Goal: Information Seeking & Learning: Learn about a topic

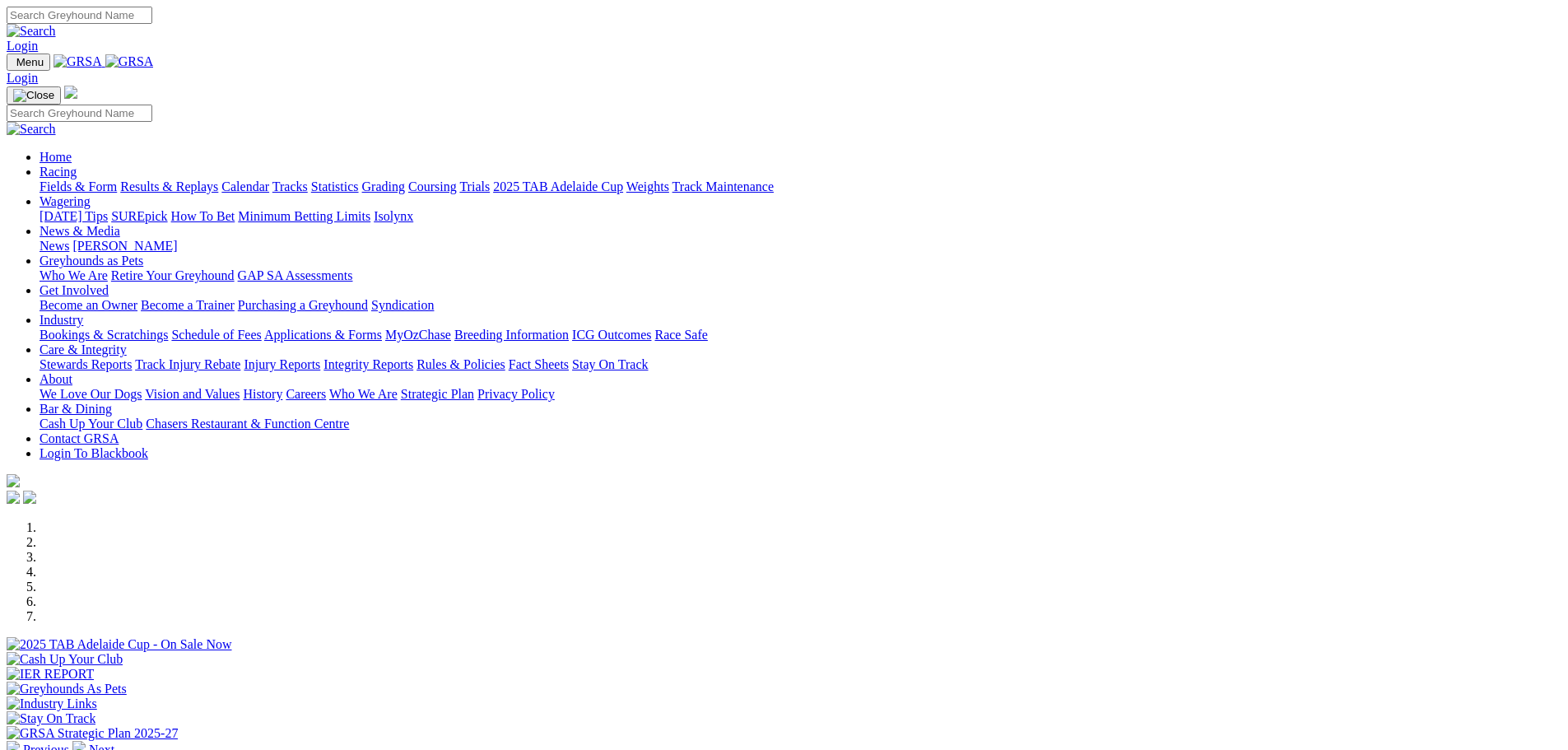
click at [219, 179] on link "Results & Replays" at bounding box center [169, 186] width 98 height 14
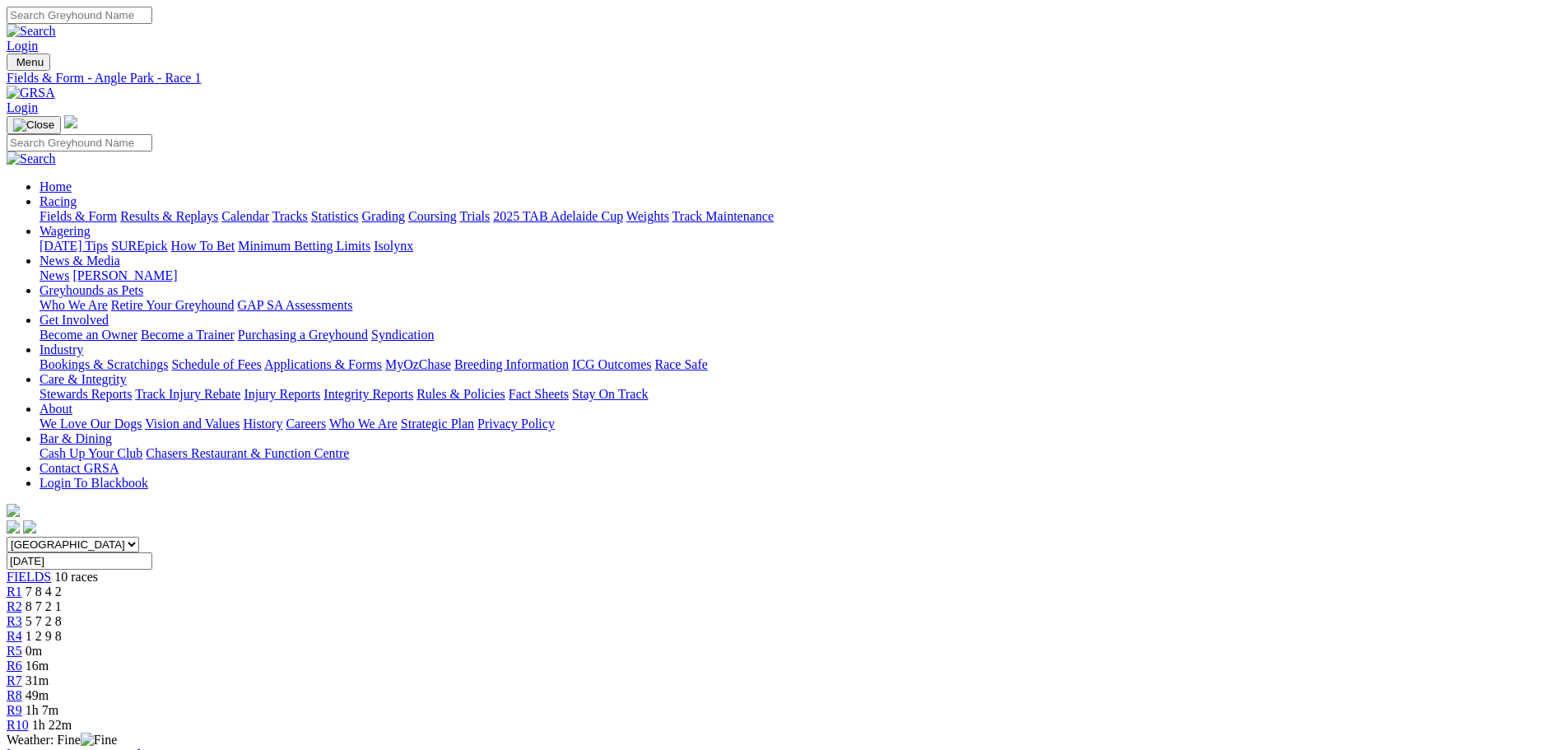
click at [22, 599] on span "R2" at bounding box center [15, 606] width 15 height 14
click at [612, 613] on div "R3 5 7 2 8" at bounding box center [784, 620] width 1555 height 15
click at [22, 599] on span "R2" at bounding box center [15, 606] width 15 height 14
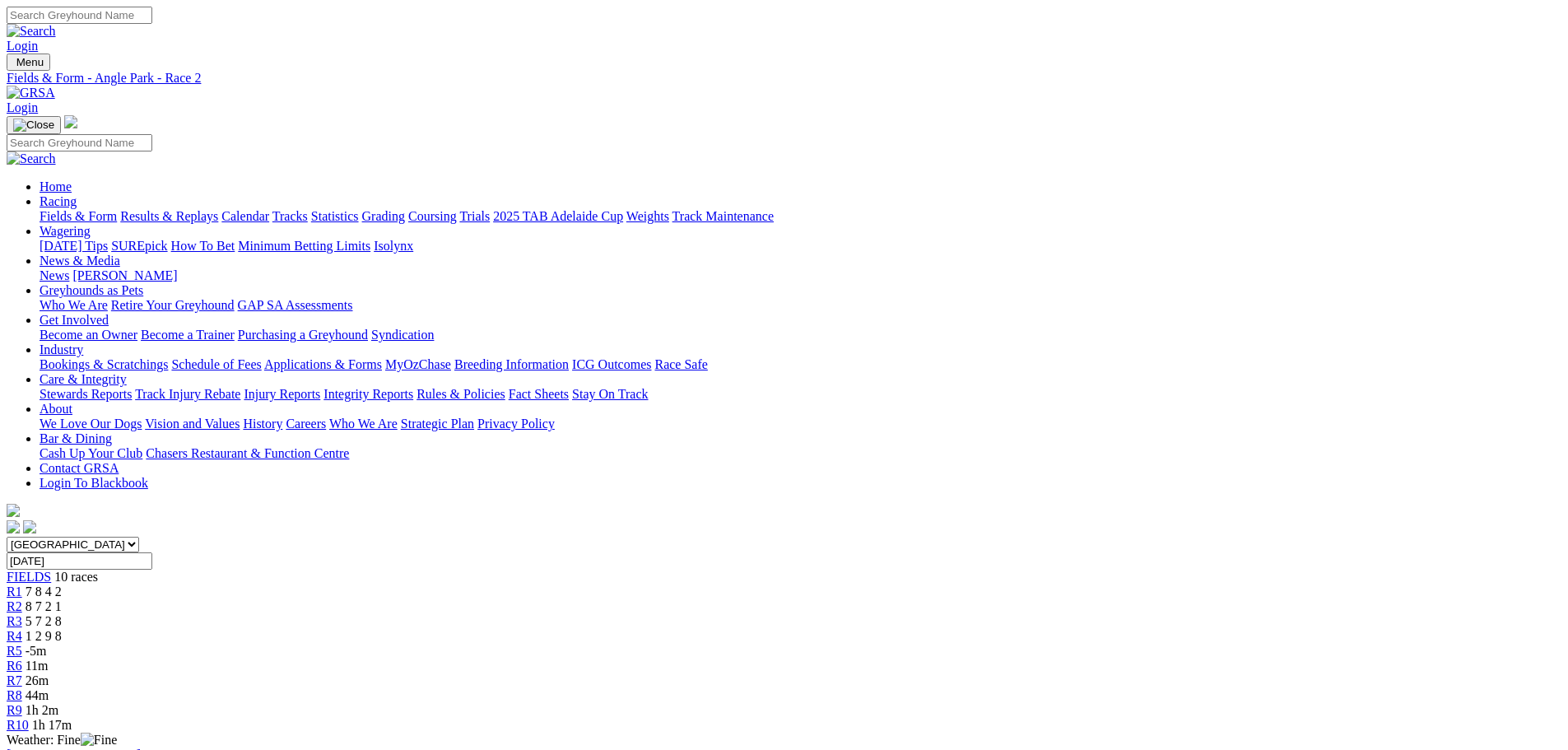
click at [621, 613] on div "R3 5 7 2 8" at bounding box center [784, 620] width 1555 height 15
click at [712, 629] on div "R4 1 2 9 8" at bounding box center [784, 636] width 1555 height 15
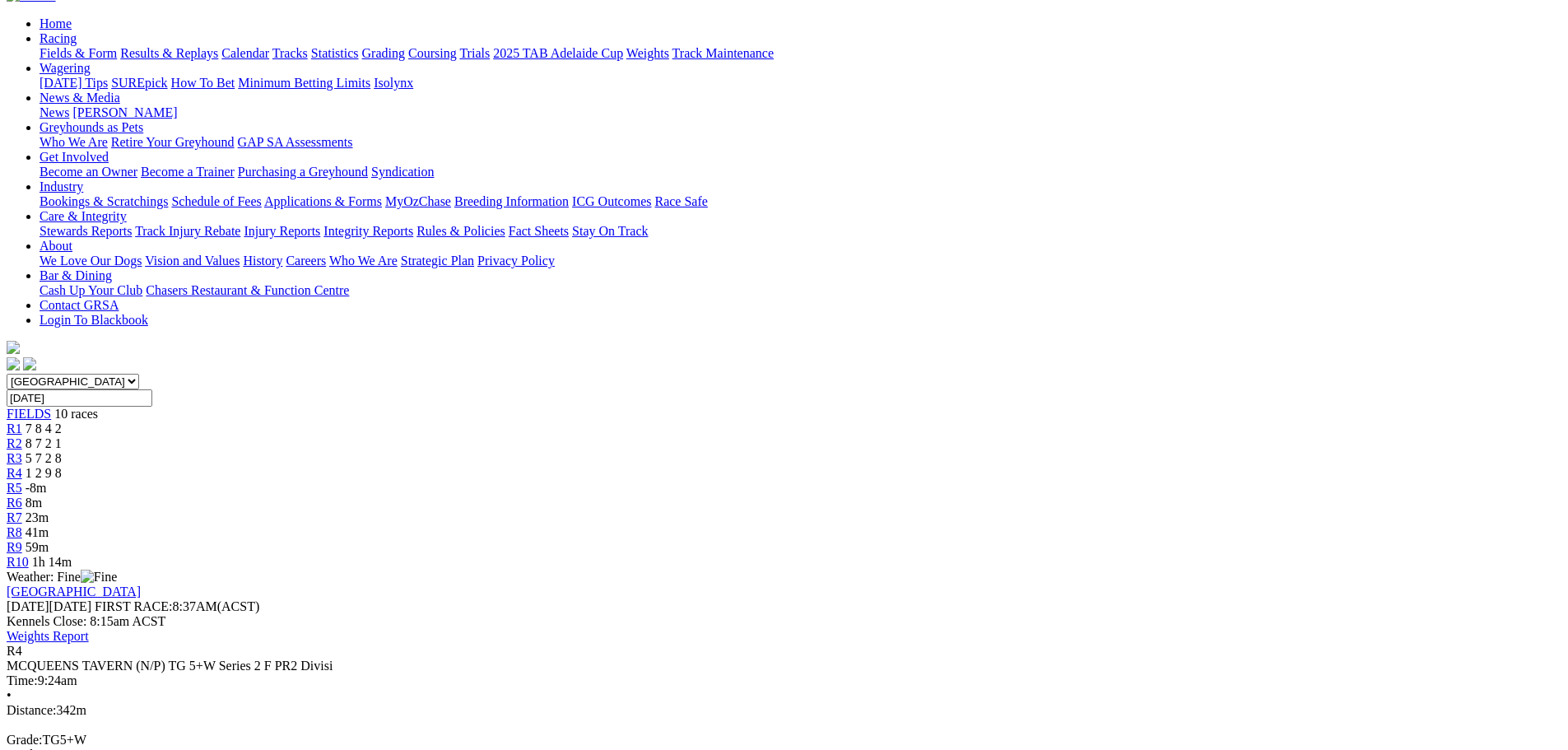
scroll to position [165, 0]
click at [622, 450] on div "R3 5 7 2 8" at bounding box center [784, 456] width 1555 height 15
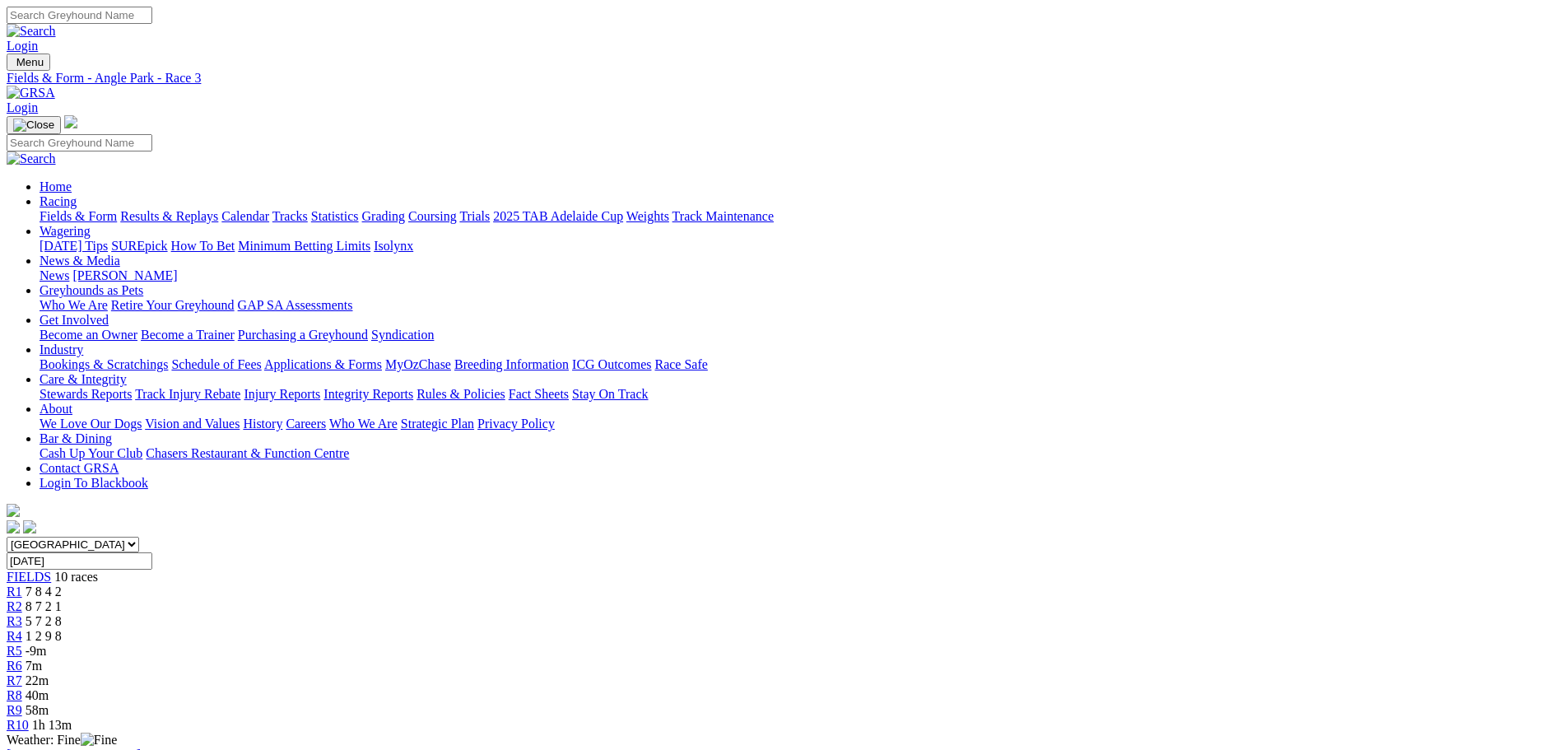
click at [61, 629] on span "1 2 9 8" at bounding box center [44, 636] width 36 height 14
click at [405, 209] on link "Grading" at bounding box center [383, 216] width 43 height 14
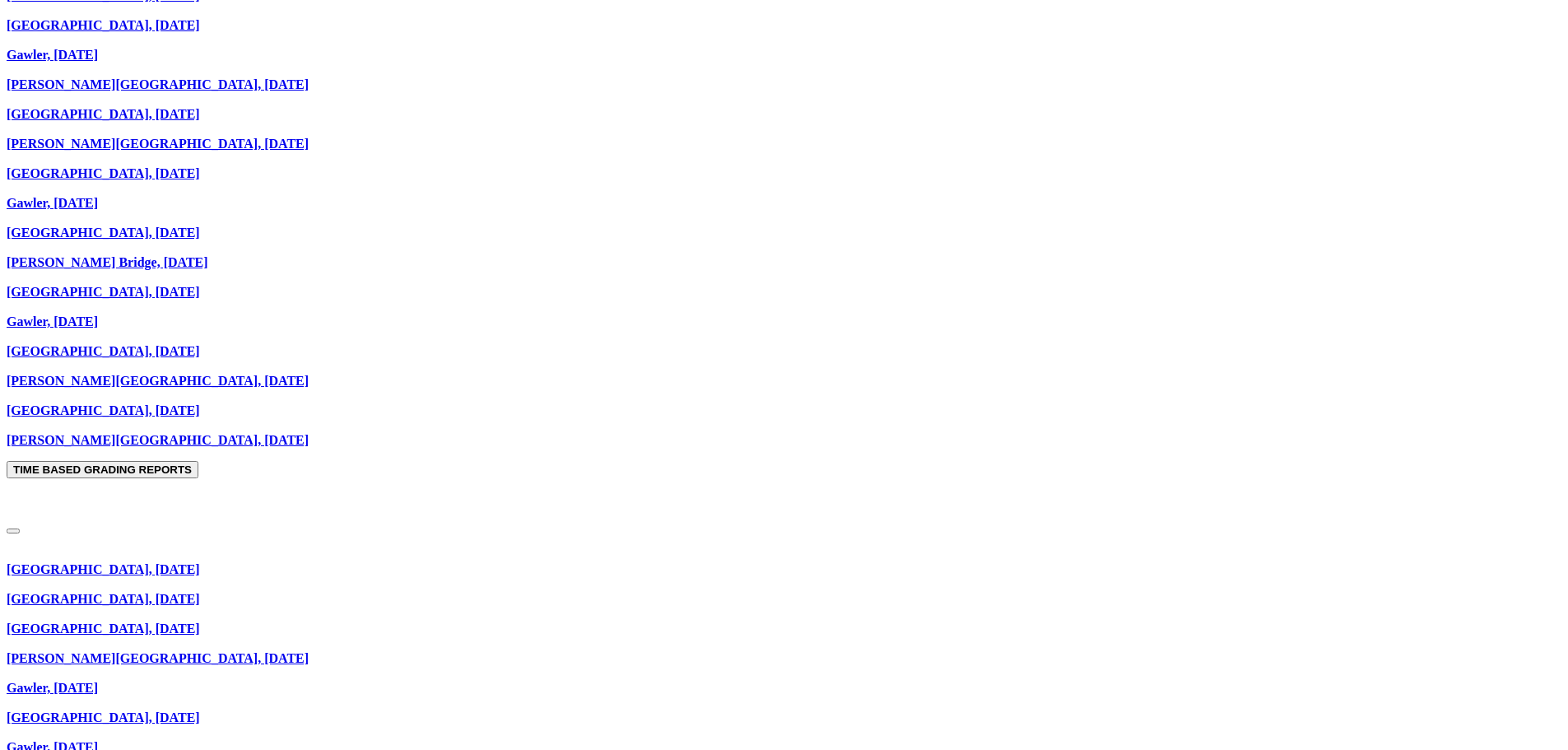
scroll to position [1728, 0]
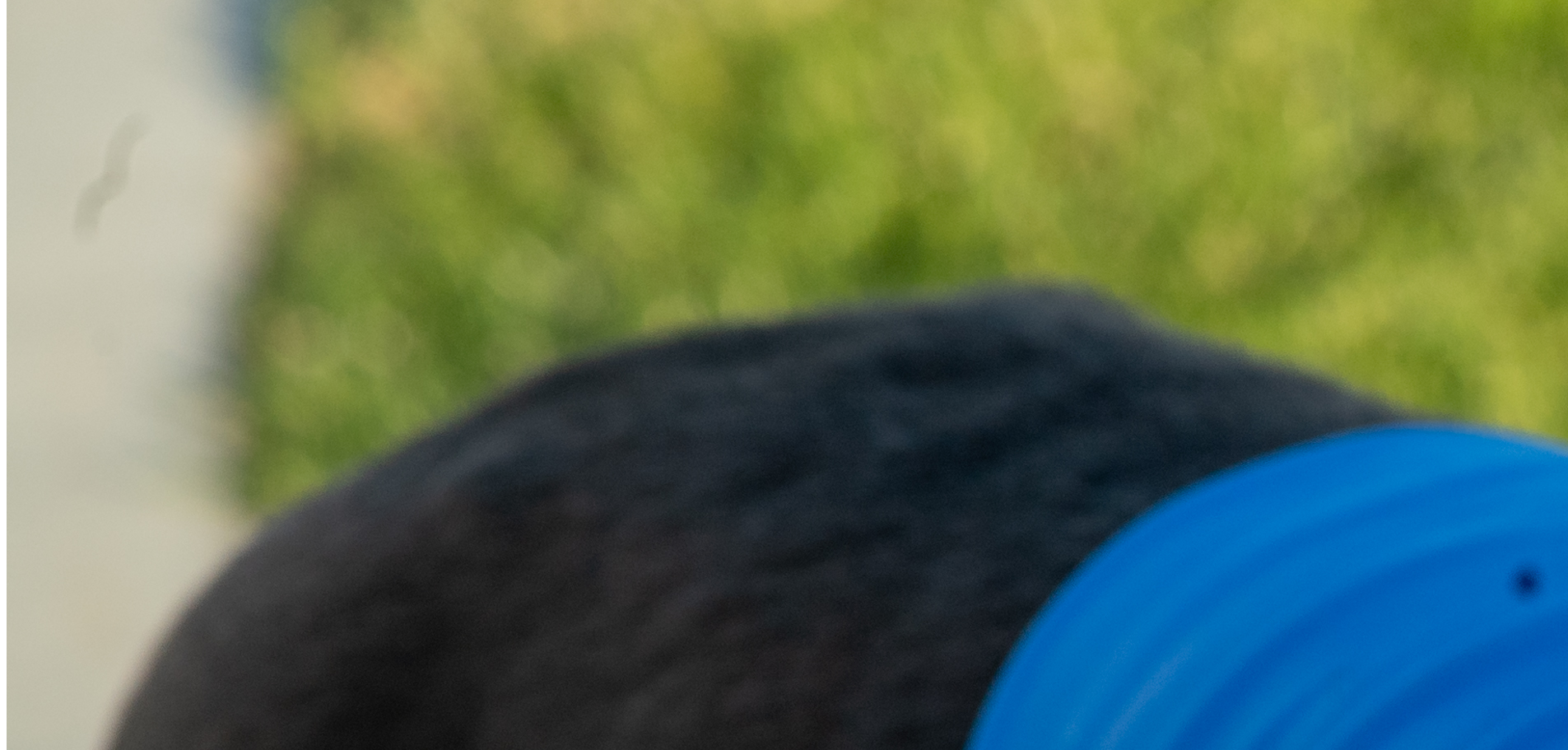
scroll to position [1481, 0]
